Goal: Information Seeking & Learning: Find specific fact

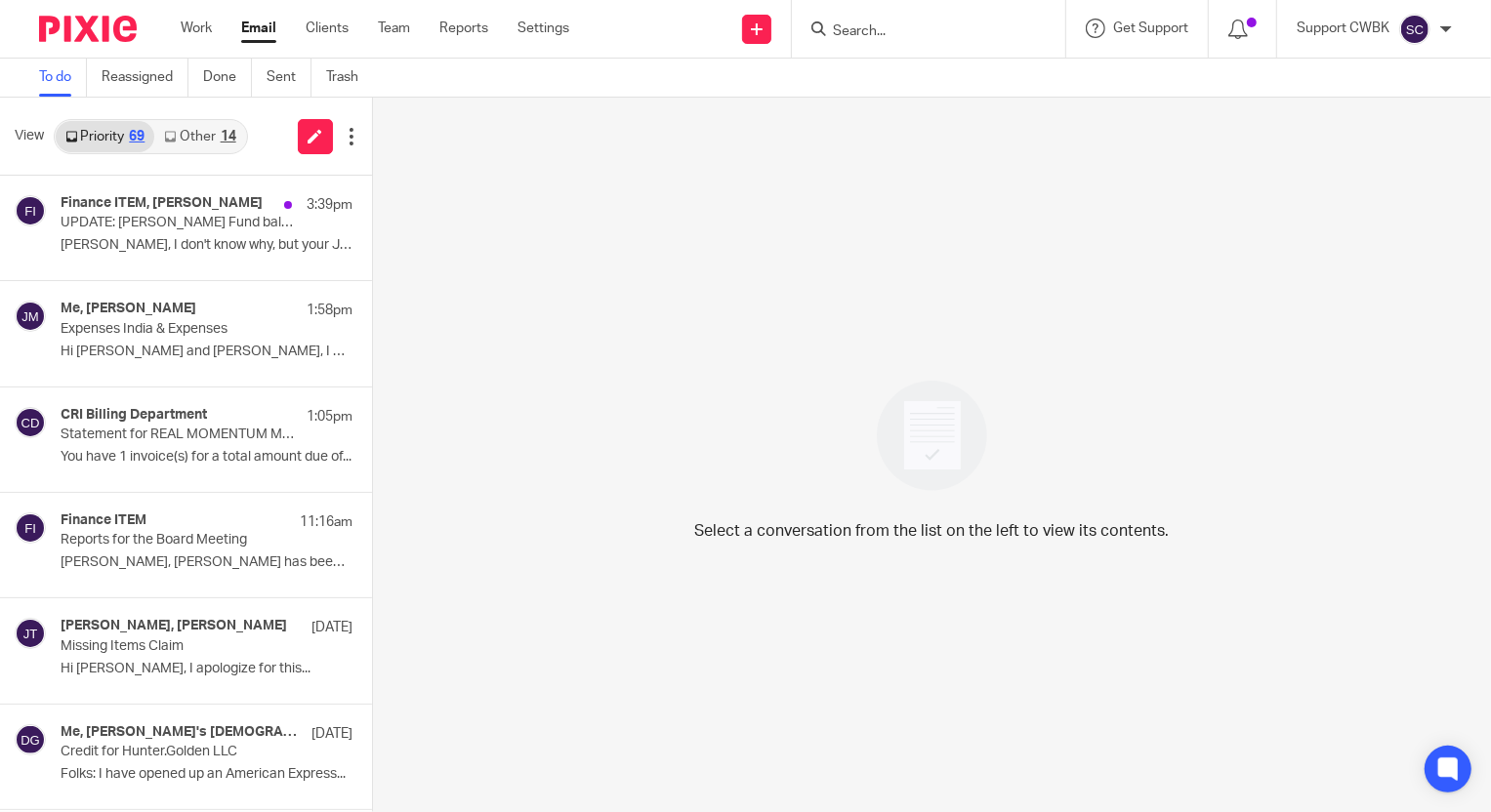
click at [185, 130] on link "Other 14" at bounding box center [199, 136] width 91 height 31
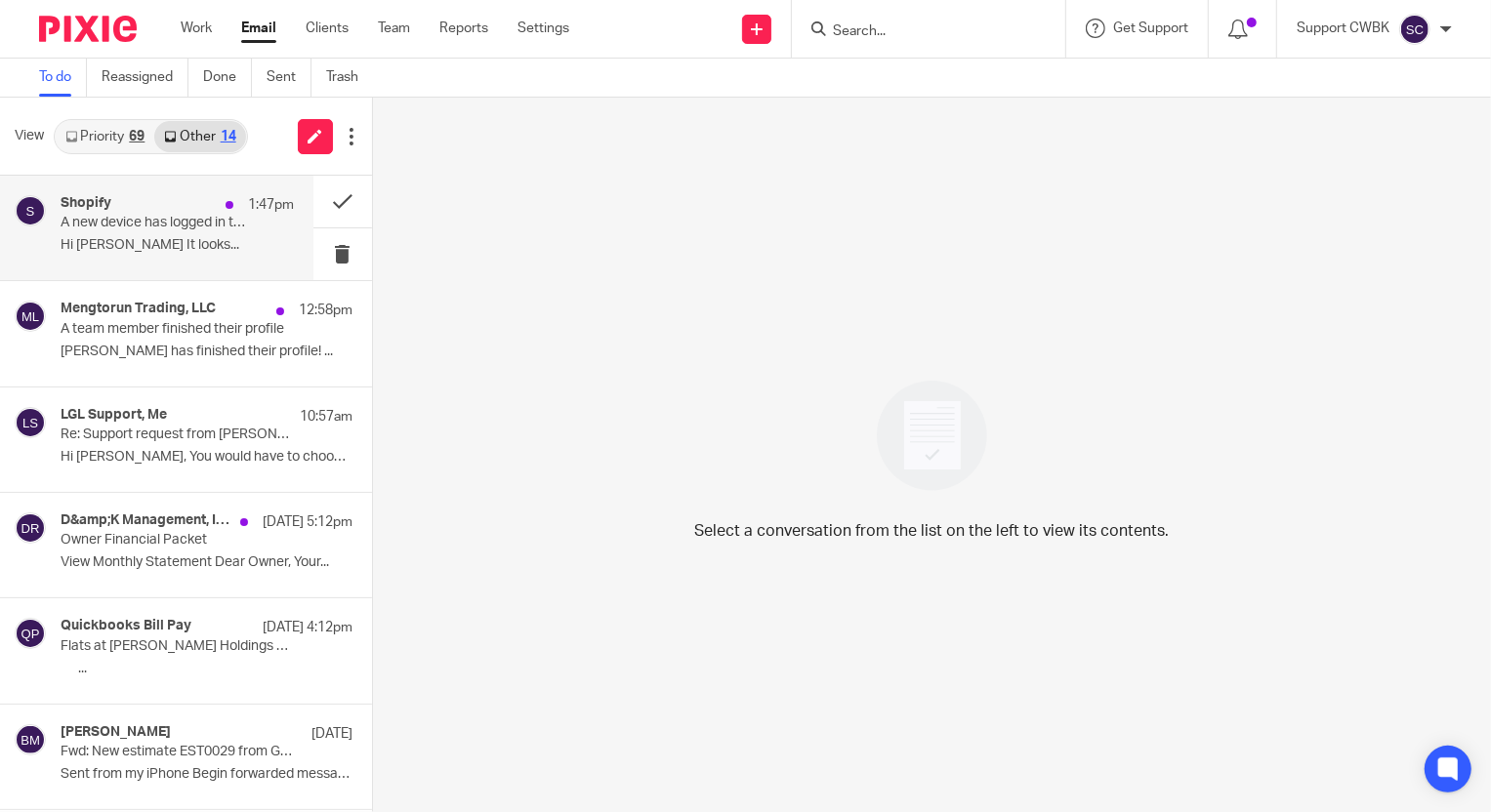
click at [133, 226] on p "A new device has logged in to your Shopify account" at bounding box center [153, 223] width 186 height 17
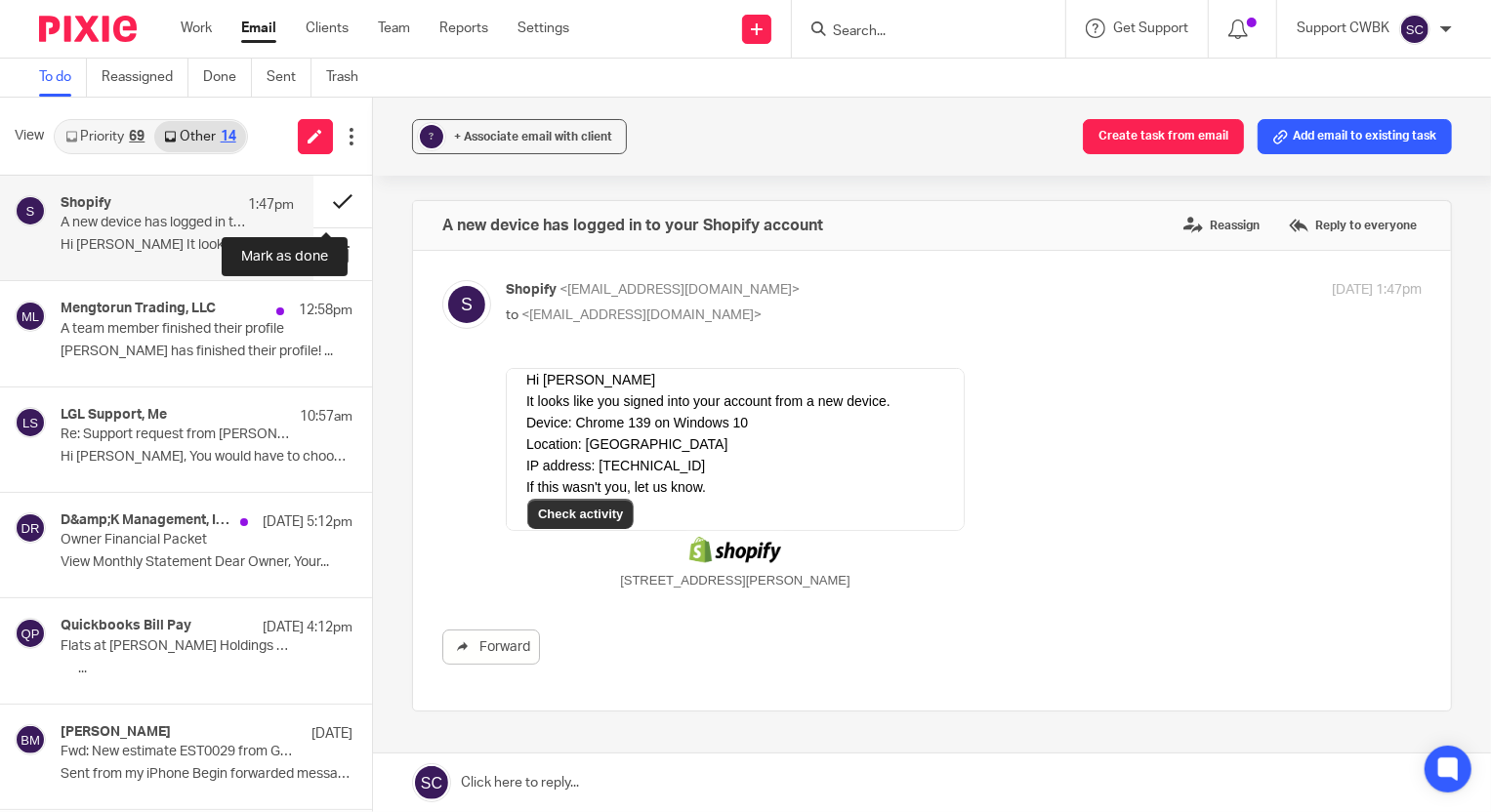
click at [327, 204] on button at bounding box center [342, 202] width 59 height 52
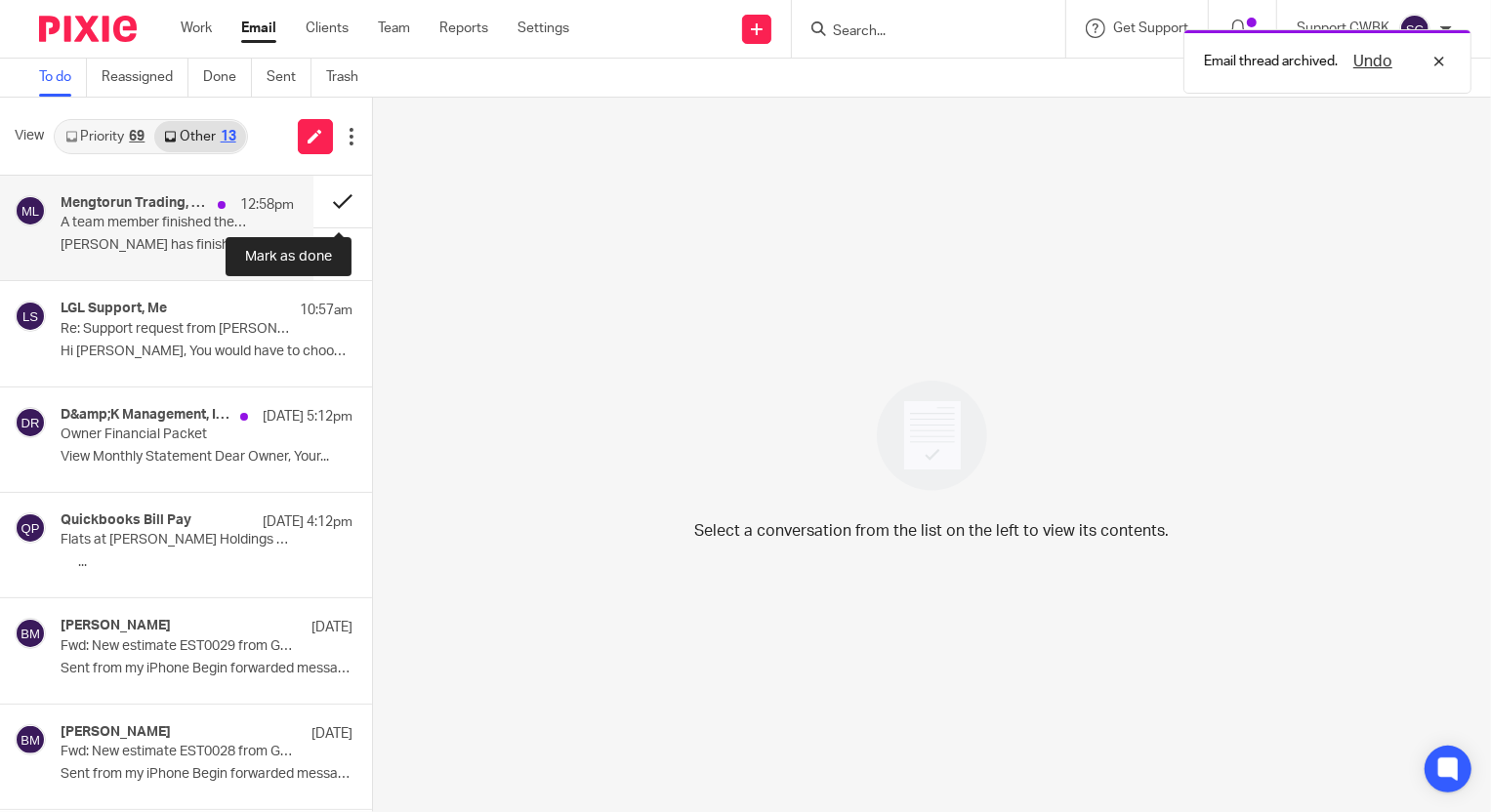
click at [326, 204] on button at bounding box center [342, 202] width 59 height 52
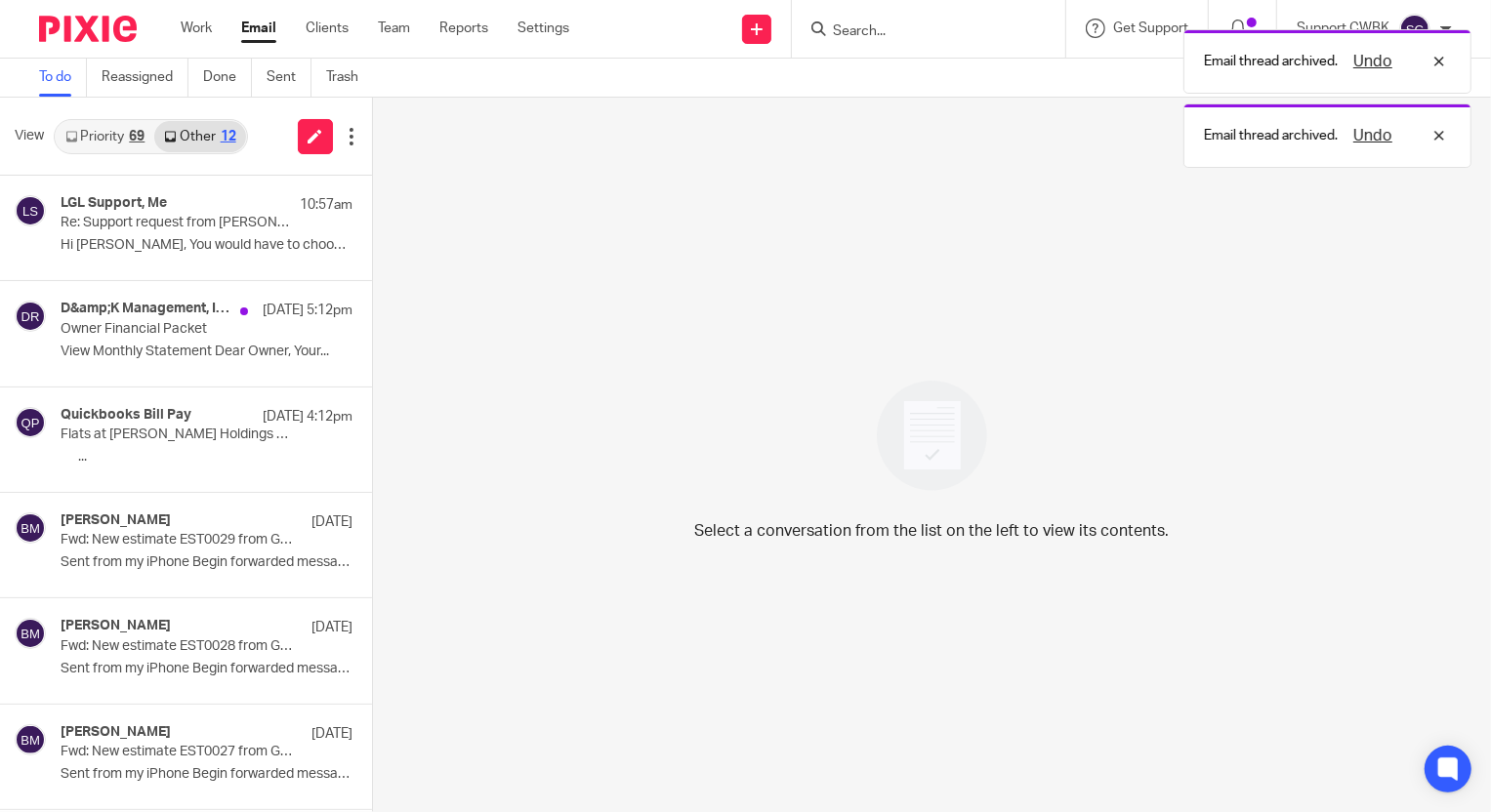
click at [88, 132] on link "Priority 69" at bounding box center [105, 136] width 99 height 31
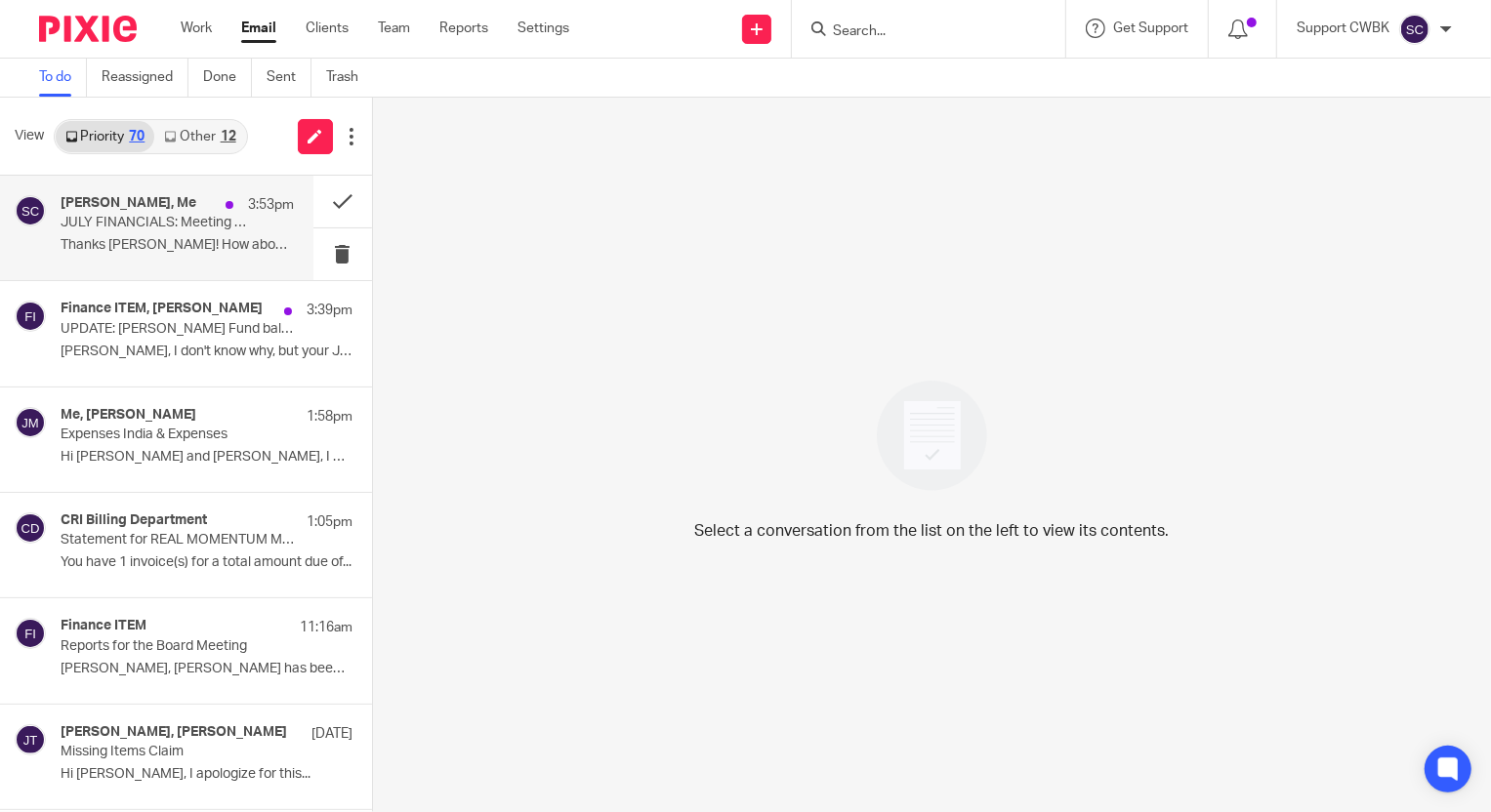
click at [105, 243] on p "Thanks [PERSON_NAME]! How about [DATE] at 8:30? ..." at bounding box center [177, 245] width 234 height 17
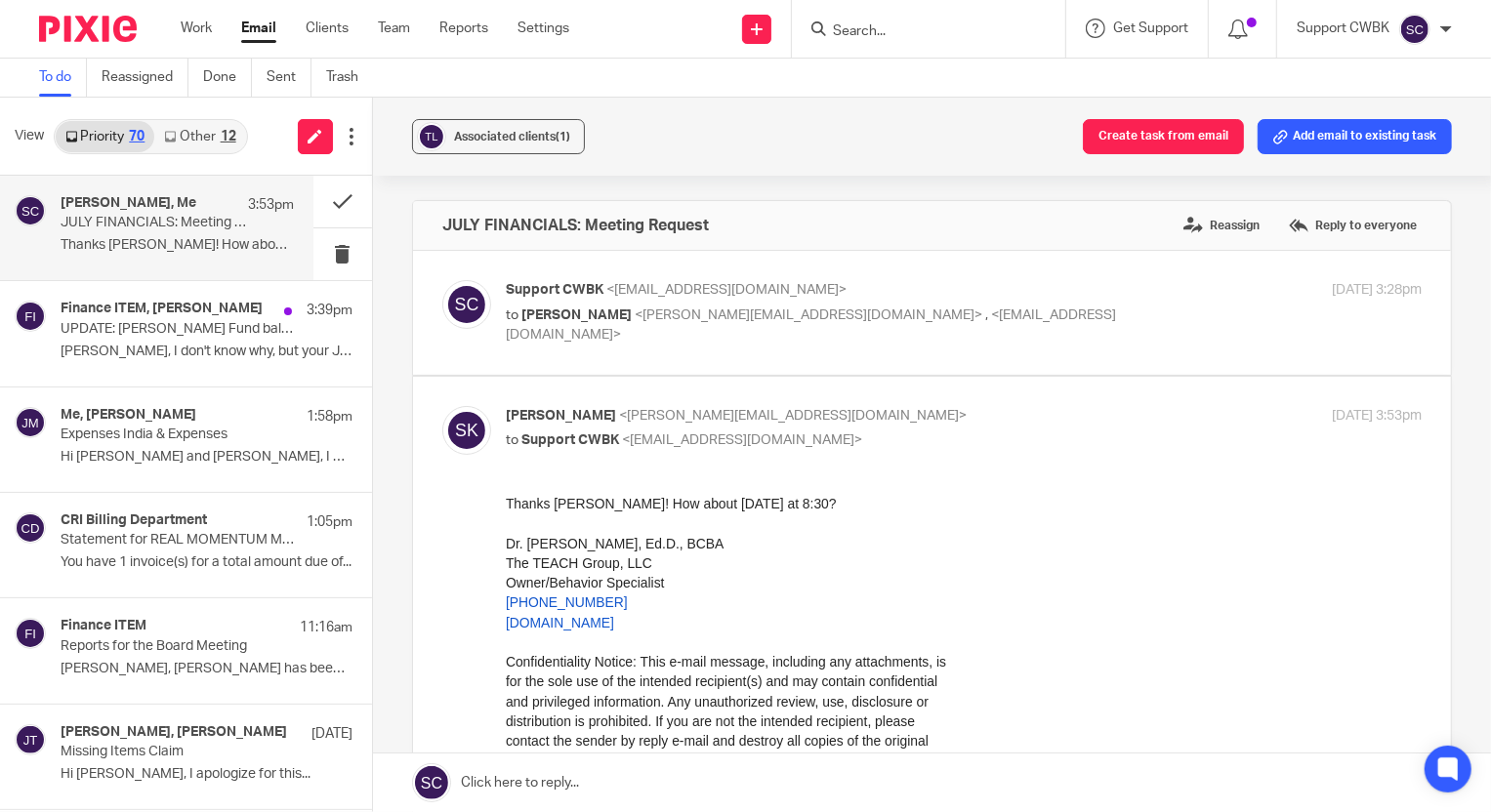
click at [194, 137] on link "Other 12" at bounding box center [199, 136] width 91 height 31
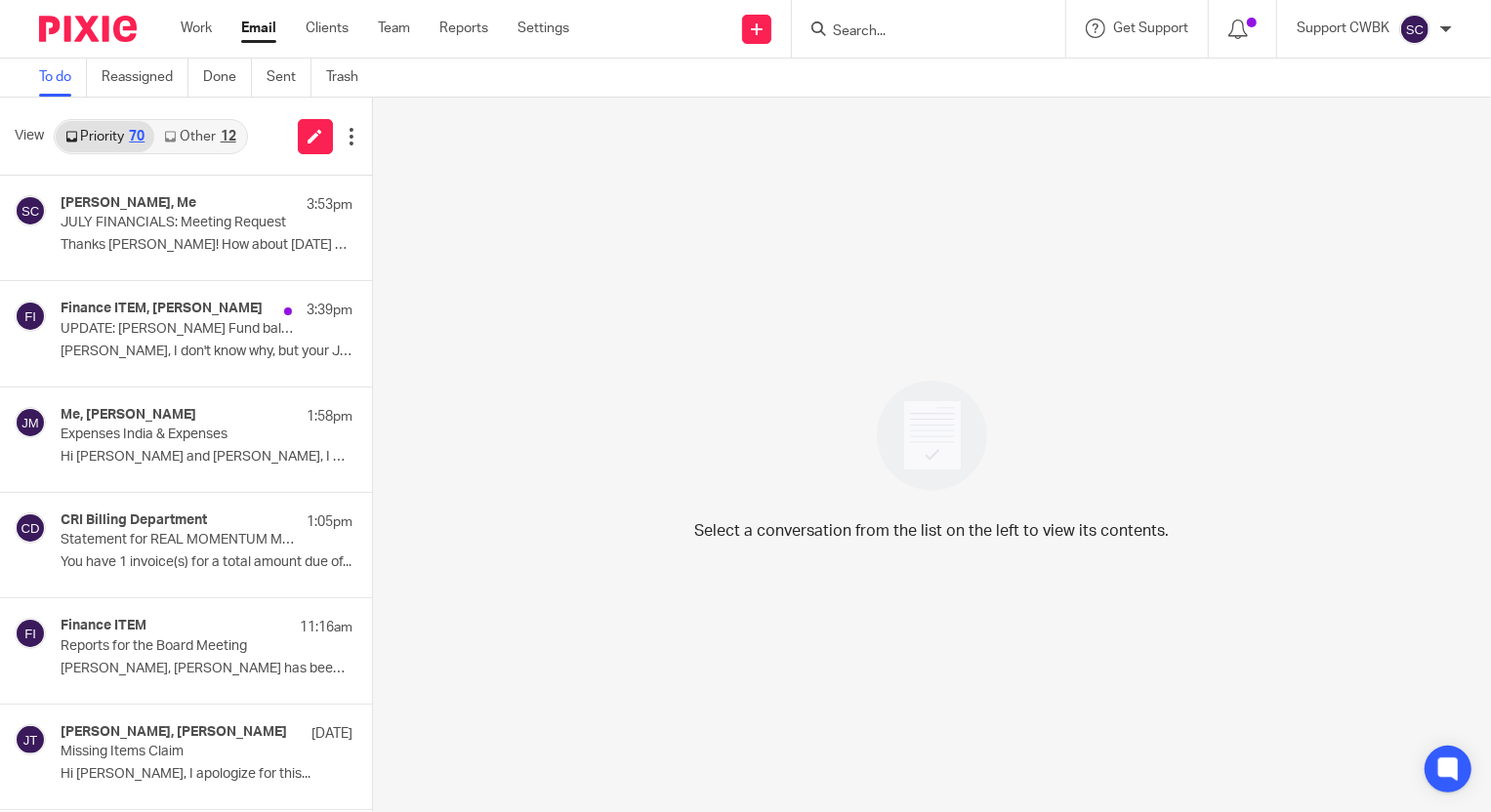
click at [192, 136] on link "Other 12" at bounding box center [199, 136] width 91 height 31
click at [199, 132] on link "Other 13" at bounding box center [199, 136] width 91 height 31
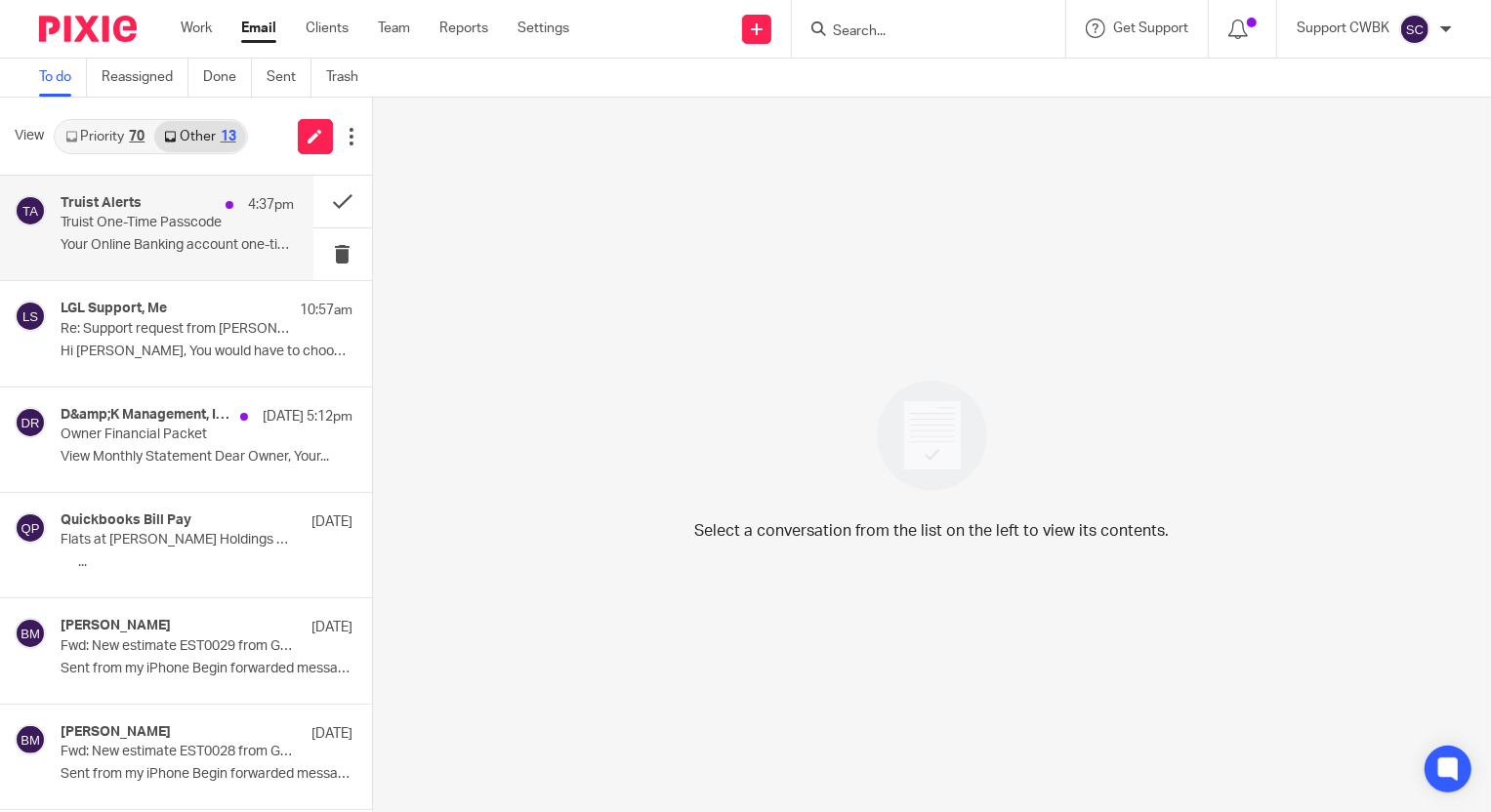
click at [133, 210] on h4 "Truist Alerts" at bounding box center [101, 203] width 81 height 17
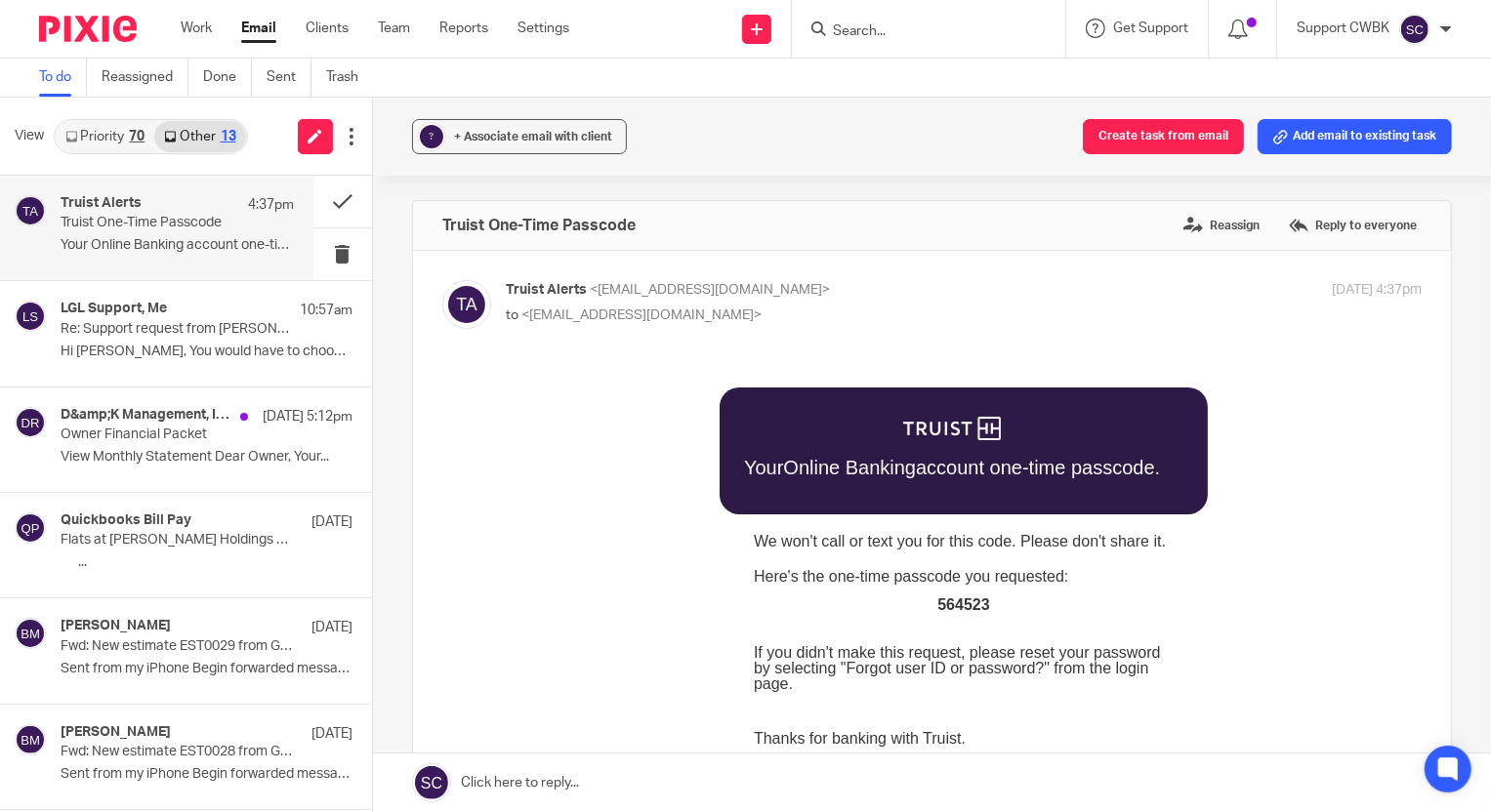
click at [957, 604] on span "564523" at bounding box center [962, 604] width 52 height 17
click at [957, 603] on span "564523" at bounding box center [962, 604] width 52 height 17
copy span "564523"
click at [322, 254] on button at bounding box center [342, 255] width 59 height 52
